Goal: Task Accomplishment & Management: Manage account settings

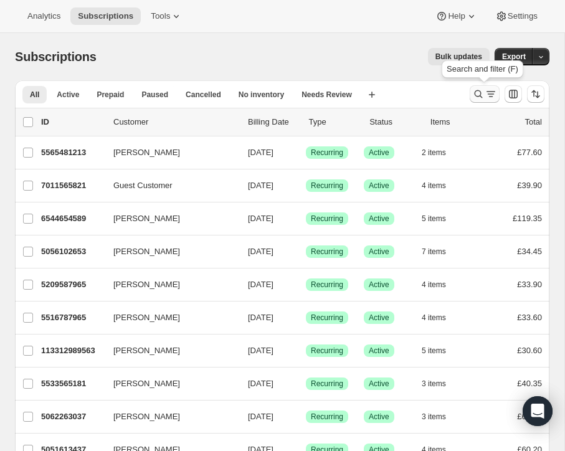
click at [477, 87] on button "Search and filter results" at bounding box center [484, 93] width 30 height 17
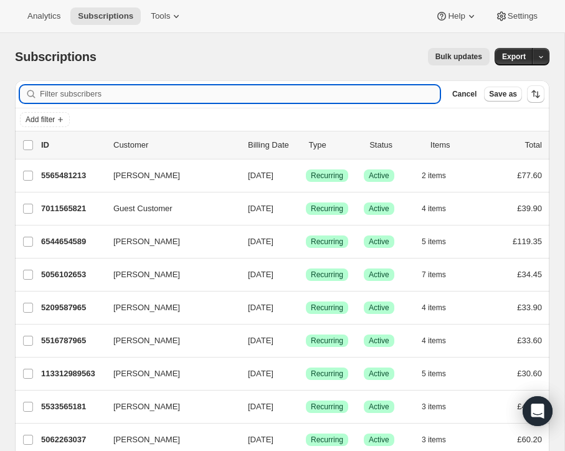
click at [164, 94] on input "Filter subscribers" at bounding box center [240, 93] width 400 height 17
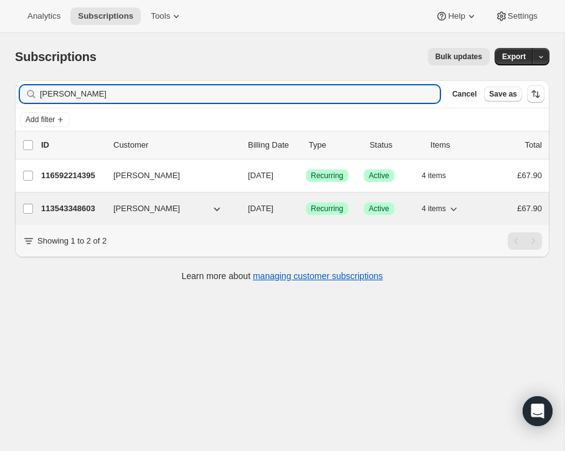
type input "[PERSON_NAME]"
click at [130, 205] on span "[PERSON_NAME]" at bounding box center [146, 208] width 67 height 12
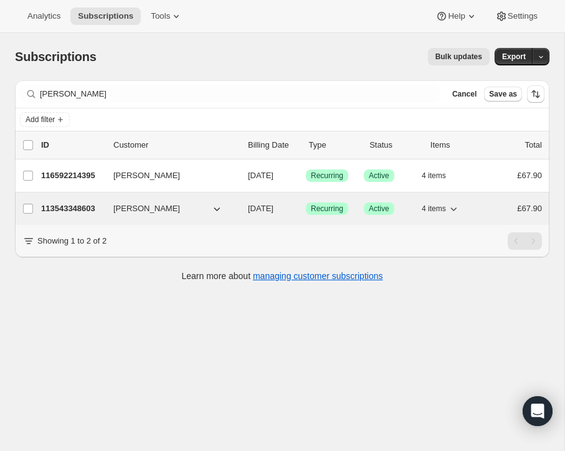
click at [130, 205] on span "[PERSON_NAME]" at bounding box center [146, 208] width 67 height 12
click at [91, 205] on p "113543348603" at bounding box center [72, 208] width 62 height 12
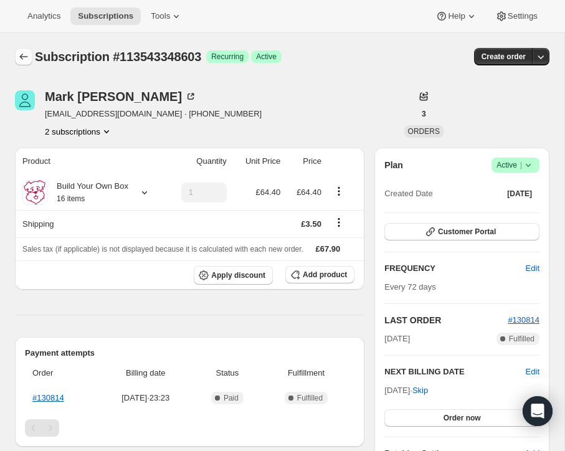
click at [22, 58] on icon "Subscriptions" at bounding box center [23, 56] width 12 height 12
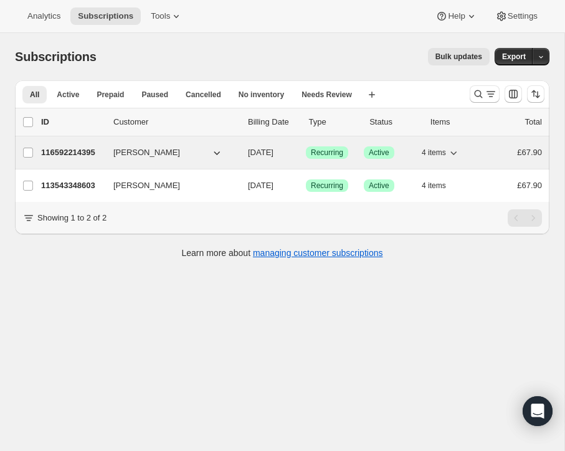
click at [90, 148] on p "116592214395" at bounding box center [72, 152] width 62 height 12
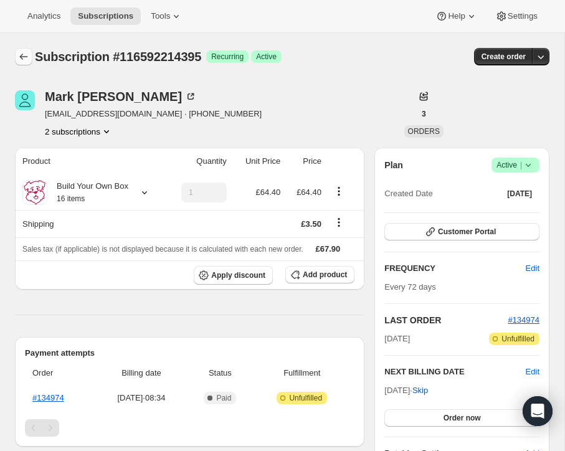
click at [22, 53] on icon "Subscriptions" at bounding box center [23, 56] width 12 height 12
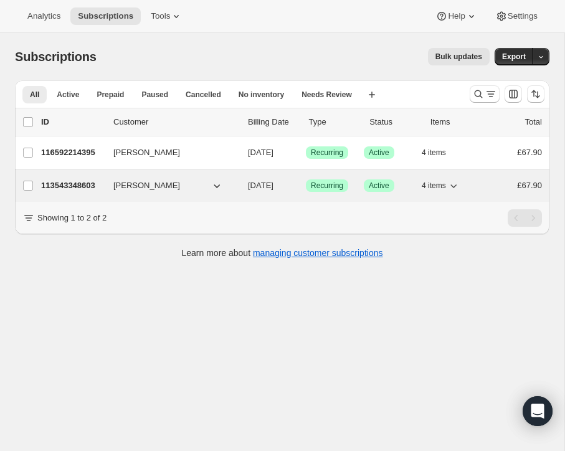
click at [87, 184] on p "113543348603" at bounding box center [72, 185] width 62 height 12
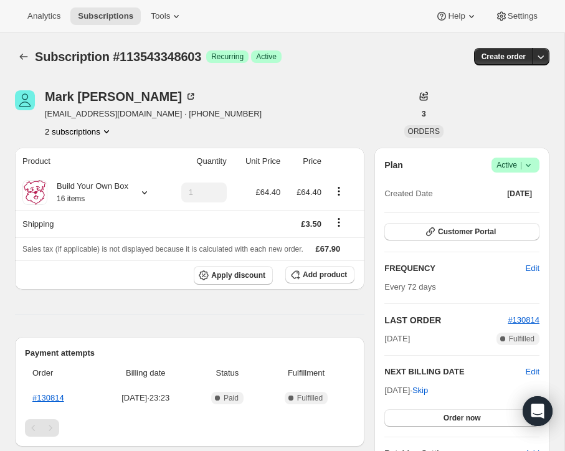
click at [508, 161] on span "Active |" at bounding box center [515, 165] width 38 height 12
click at [508, 206] on span "Cancel subscription" at bounding box center [511, 210] width 70 height 9
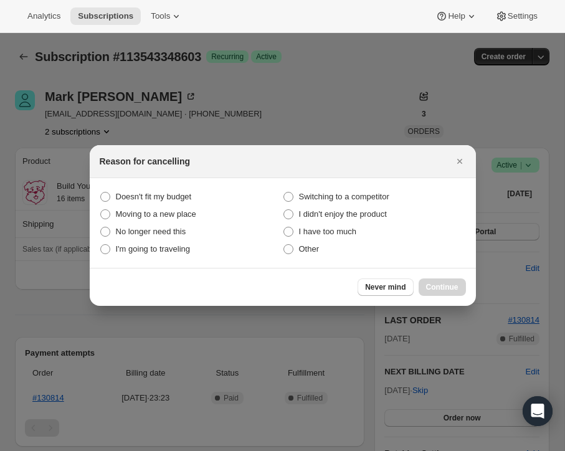
drag, startPoint x: 290, startPoint y: 250, endPoint x: 363, endPoint y: 268, distance: 75.6
click at [291, 251] on span ":rkj:" at bounding box center [288, 249] width 10 height 10
click at [284, 245] on input "Other" at bounding box center [283, 244] width 1 height 1
radio input "true"
click at [443, 284] on span "Continue" at bounding box center [442, 287] width 32 height 10
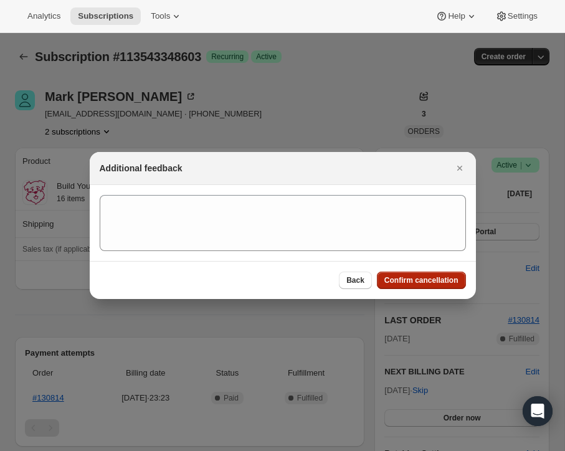
click at [442, 276] on span "Confirm cancellation" at bounding box center [421, 280] width 74 height 10
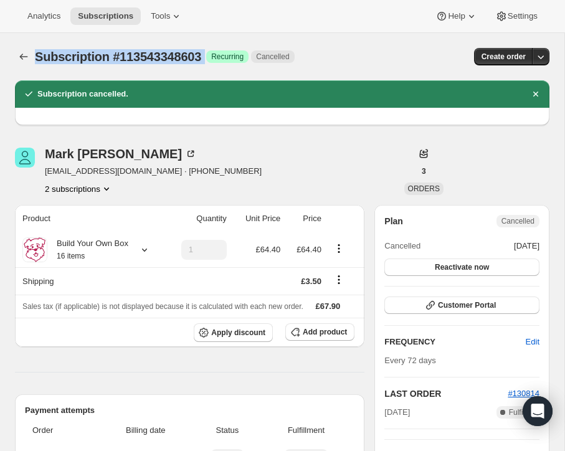
drag, startPoint x: 43, startPoint y: 56, endPoint x: 210, endPoint y: 60, distance: 167.5
click at [212, 60] on div "Subscription #113543348603 Success Recurring Cancelled" at bounding box center [206, 56] width 342 height 17
copy div "Subscription #113543348603 Success"
click at [23, 55] on icon "Subscriptions" at bounding box center [23, 56] width 12 height 12
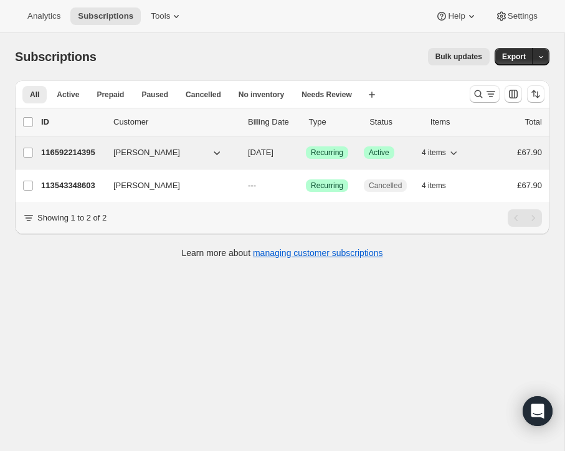
click at [90, 151] on p "116592214395" at bounding box center [72, 152] width 62 height 12
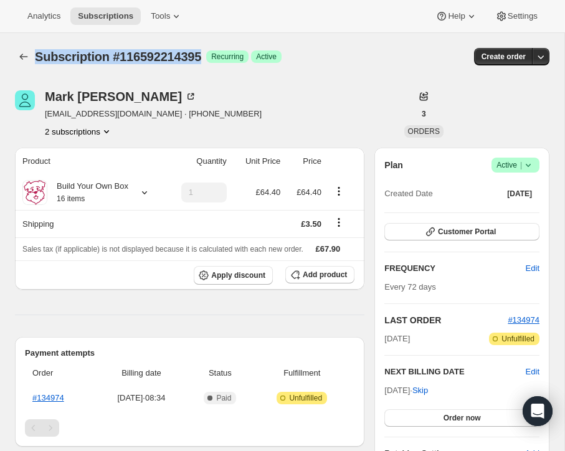
drag, startPoint x: 207, startPoint y: 53, endPoint x: 37, endPoint y: 52, distance: 170.5
click at [35, 52] on div "Subscription #116592214395 Success Recurring Success Active" at bounding box center [202, 56] width 335 height 17
copy span "Subscription #116592214395"
click at [146, 192] on icon at bounding box center [144, 192] width 12 height 12
